Goal: Understand process/instructions: Learn how to perform a task or action

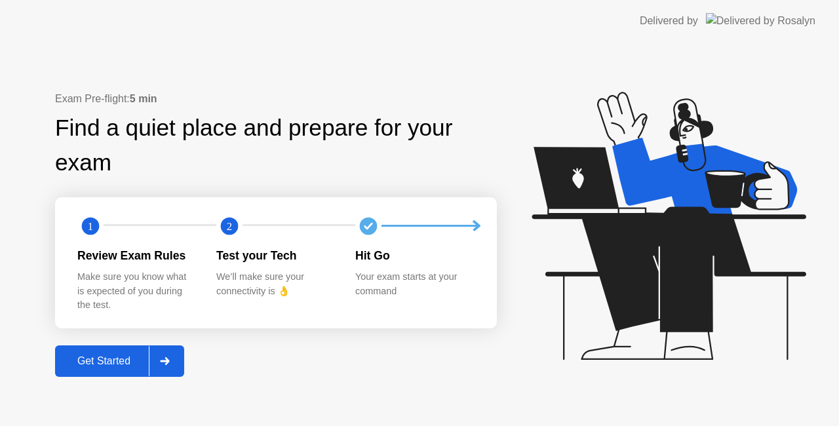
click at [105, 364] on div "Get Started" at bounding box center [104, 361] width 90 height 12
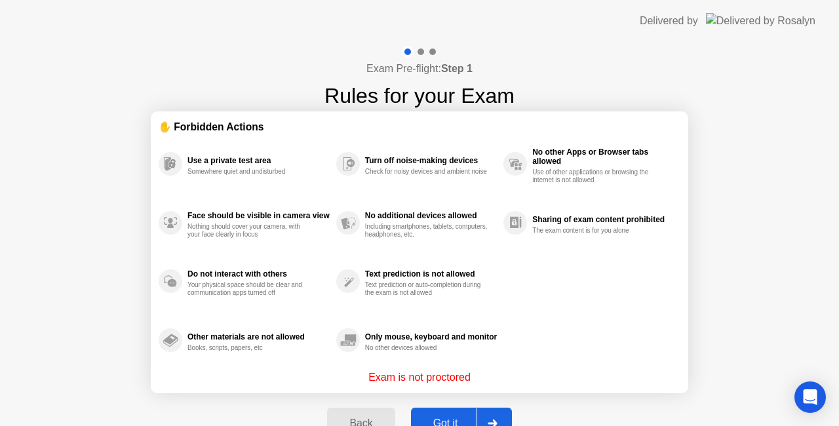
click at [456, 418] on div "Got it" at bounding box center [446, 423] width 62 height 12
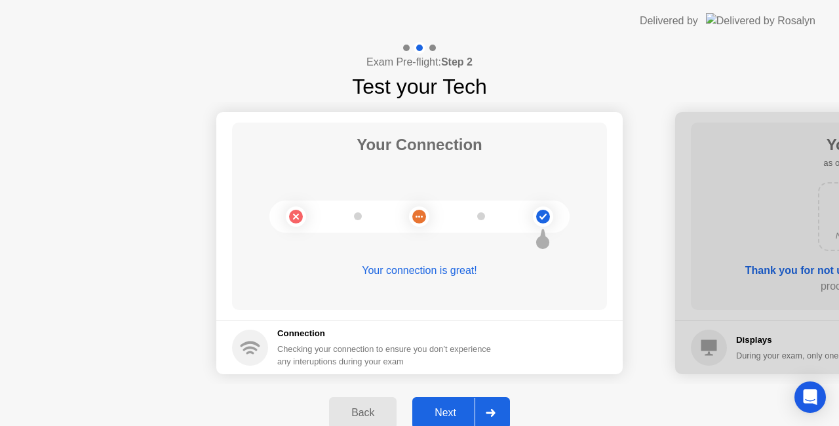
click at [460, 413] on div "Next" at bounding box center [445, 413] width 58 height 12
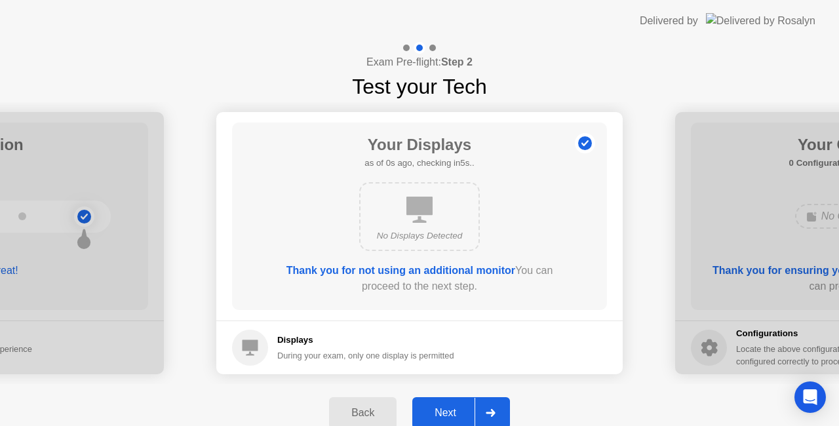
click at [460, 413] on div "Next" at bounding box center [445, 413] width 58 height 12
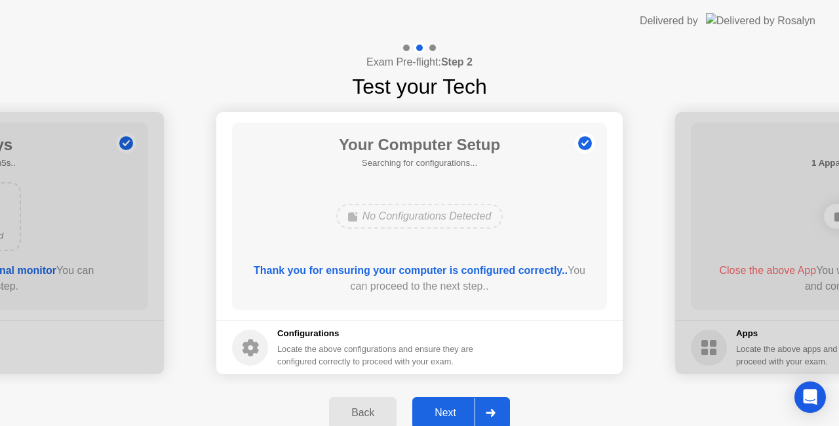
click at [460, 413] on div "Next" at bounding box center [445, 413] width 58 height 12
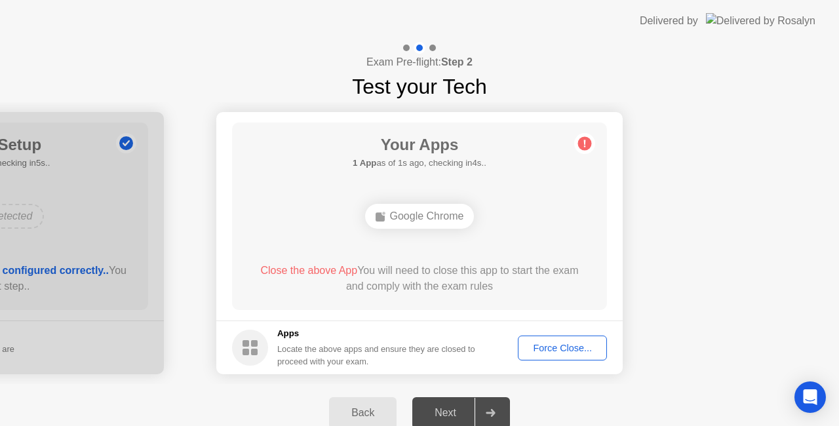
click at [460, 413] on div "Next" at bounding box center [445, 413] width 58 height 12
click at [561, 348] on div "Force Close..." at bounding box center [562, 348] width 80 height 10
